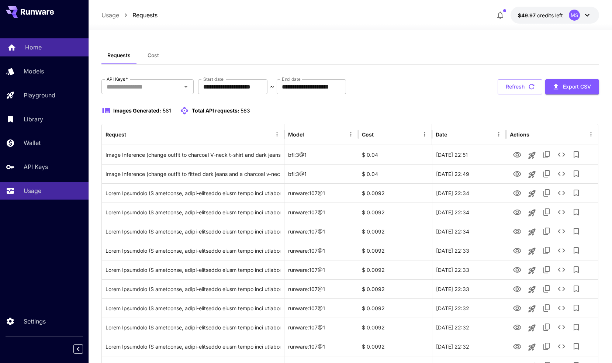
click at [28, 49] on p "Home" at bounding box center [33, 47] width 17 height 9
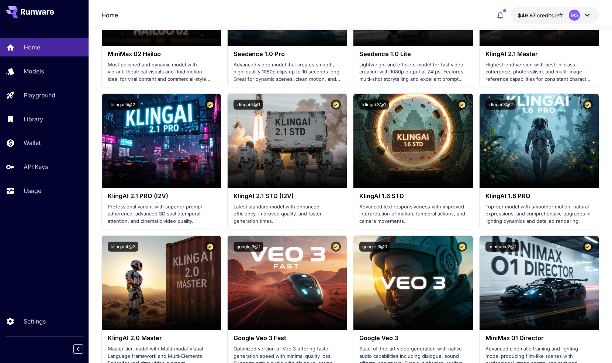
scroll to position [382, 0]
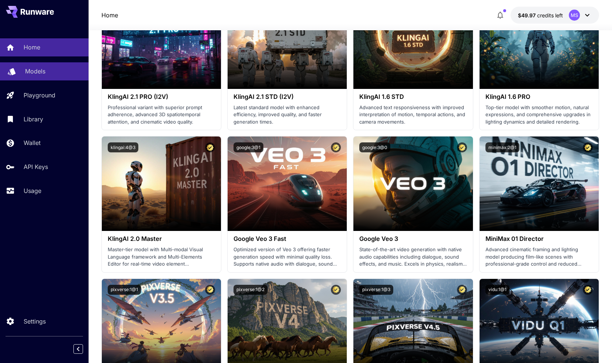
click at [45, 68] on div "Models" at bounding box center [54, 71] width 58 height 9
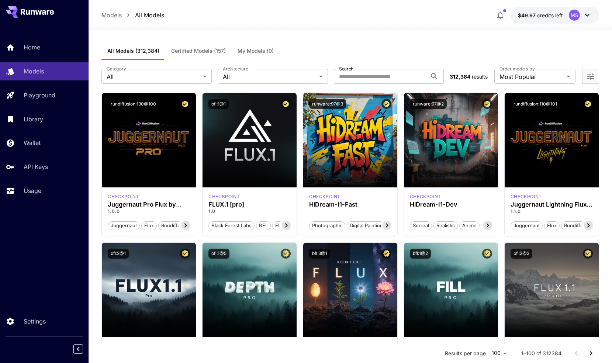
click at [374, 80] on input "Search" at bounding box center [380, 76] width 93 height 15
type input "******"
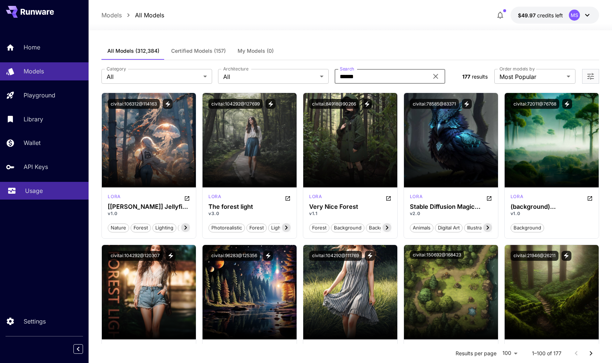
click at [34, 188] on p "Usage" at bounding box center [34, 190] width 18 height 9
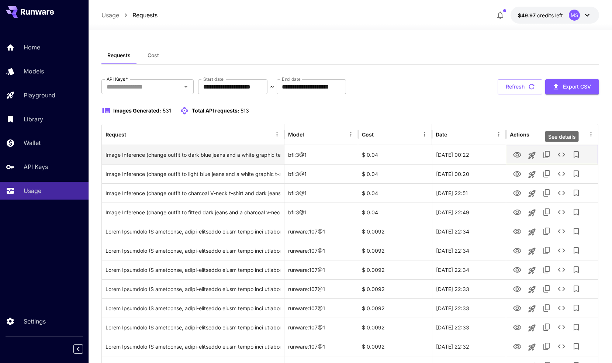
click at [562, 157] on icon "See details" at bounding box center [561, 154] width 9 height 9
